Goal: Task Accomplishment & Management: Manage account settings

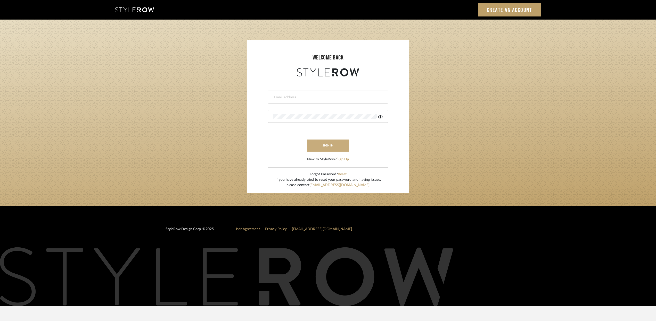
type input "terri@coastal-interiors.net"
click at [330, 146] on button "sign in" at bounding box center [327, 146] width 41 height 12
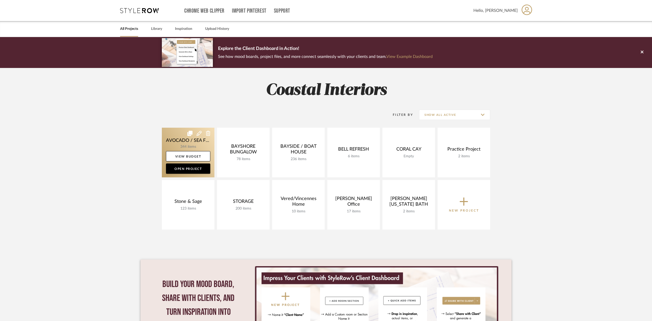
click at [196, 139] on link at bounding box center [188, 153] width 53 height 50
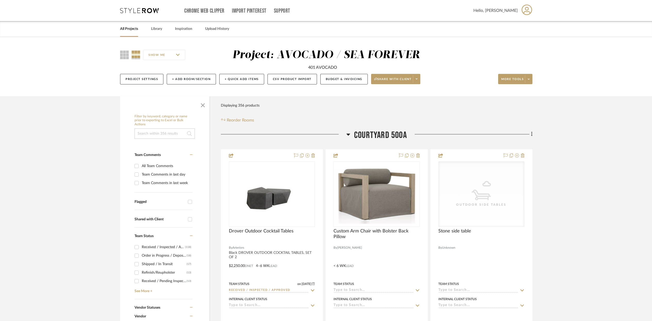
click at [137, 29] on link "All Projects" at bounding box center [129, 29] width 18 height 7
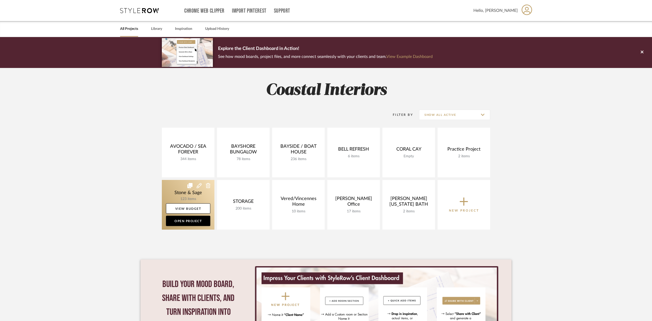
click at [202, 196] on link at bounding box center [188, 205] width 53 height 50
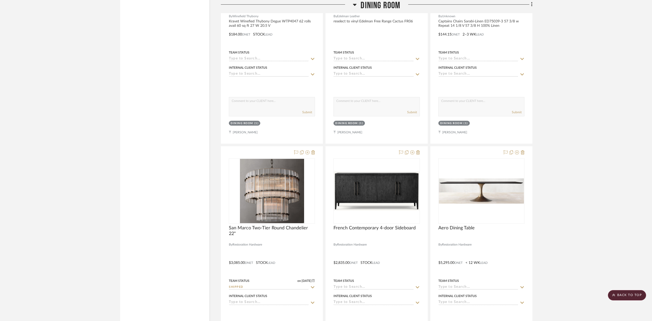
scroll to position [2506, 0]
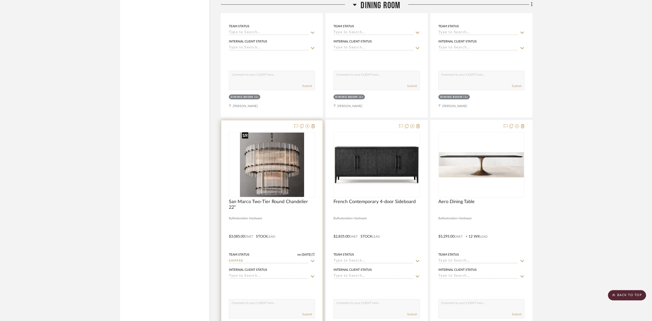
click at [301, 187] on img "0" at bounding box center [272, 165] width 64 height 64
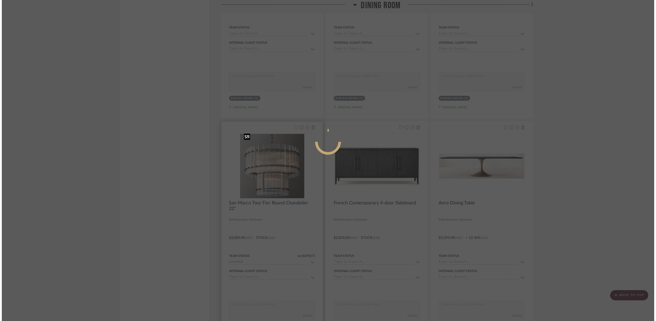
scroll to position [0, 0]
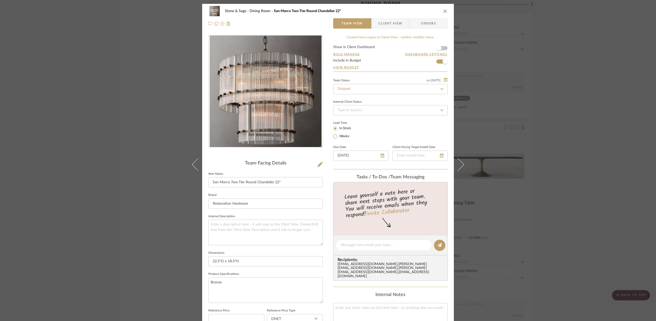
click at [440, 88] on icon at bounding box center [442, 89] width 5 height 4
click at [441, 89] on icon at bounding box center [442, 89] width 2 height 2
type input "10/9/2025"
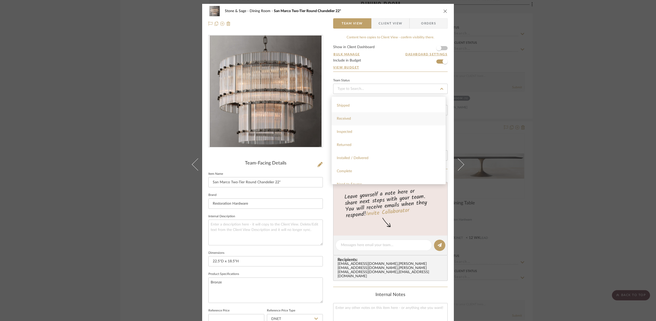
click at [345, 119] on span "Received" at bounding box center [344, 119] width 14 height 4
type input "10/9/2025"
type input "Received"
click at [443, 11] on icon "close" at bounding box center [445, 11] width 4 height 4
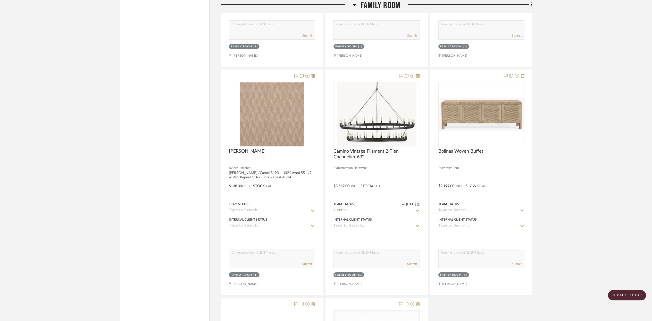
scroll to position [3337, 0]
click at [411, 177] on div at bounding box center [377, 183] width 102 height 226
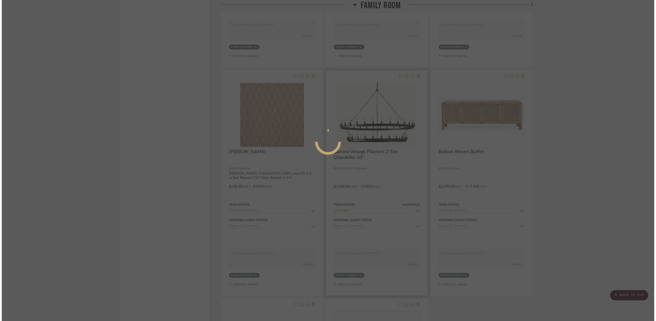
scroll to position [0, 0]
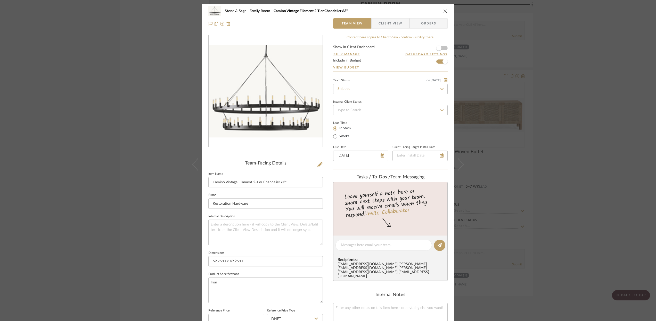
click at [440, 89] on icon at bounding box center [441, 89] width 3 height 2
click at [441, 89] on icon at bounding box center [442, 89] width 2 height 2
type input "10/9/2025"
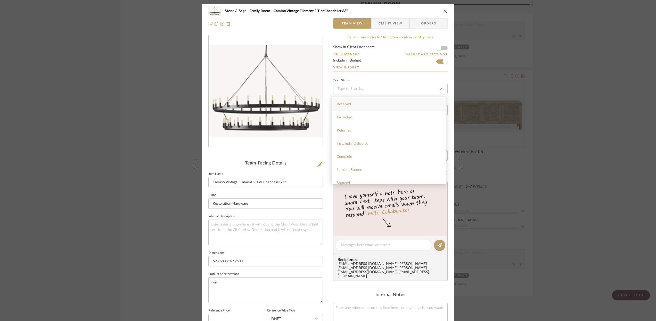
click at [346, 106] on span "Received" at bounding box center [344, 105] width 14 height 4
type input "10/9/2025"
type input "Received"
click at [443, 9] on icon "close" at bounding box center [445, 11] width 4 height 4
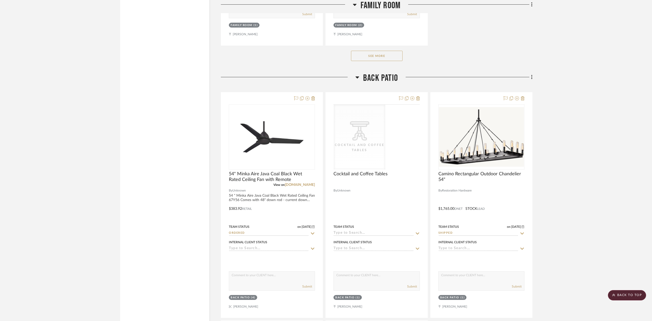
scroll to position [3832, 0]
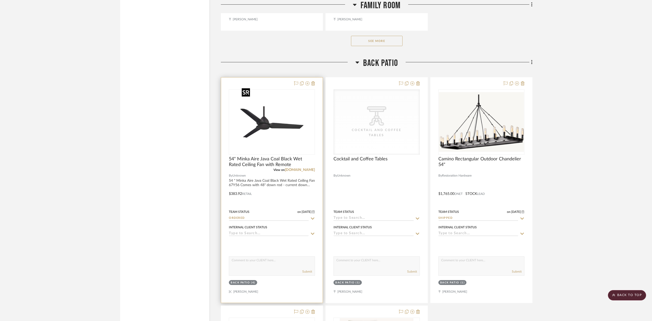
click at [280, 128] on img "0" at bounding box center [272, 122] width 64 height 64
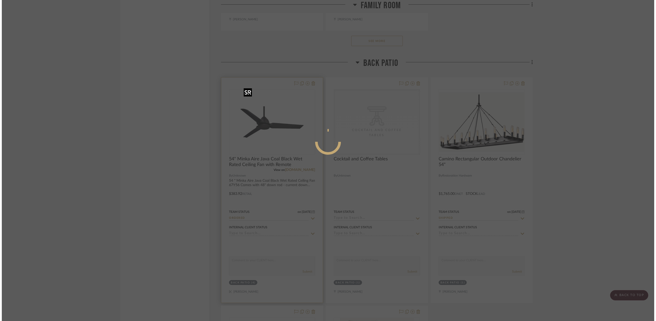
scroll to position [0, 0]
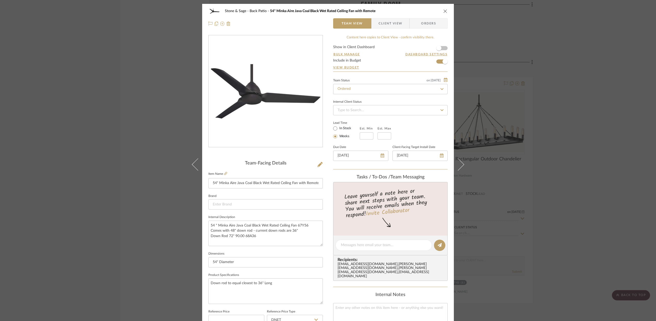
click at [441, 89] on icon at bounding box center [441, 89] width 3 height 2
click at [440, 88] on icon at bounding box center [442, 89] width 5 height 4
type input "10/9/2025"
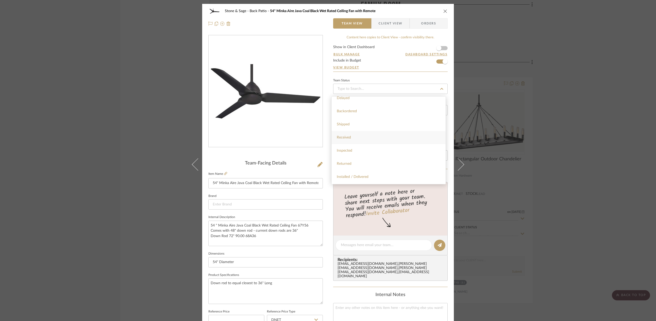
click at [342, 139] on span "Received" at bounding box center [344, 138] width 14 height 4
type input "10/9/2025"
type input "Received"
click at [443, 10] on icon "close" at bounding box center [445, 11] width 4 height 4
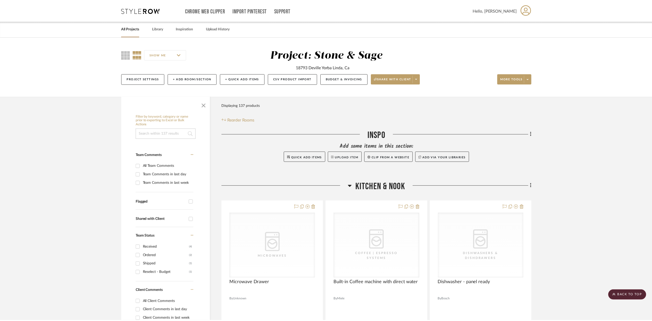
scroll to position [3832, 0]
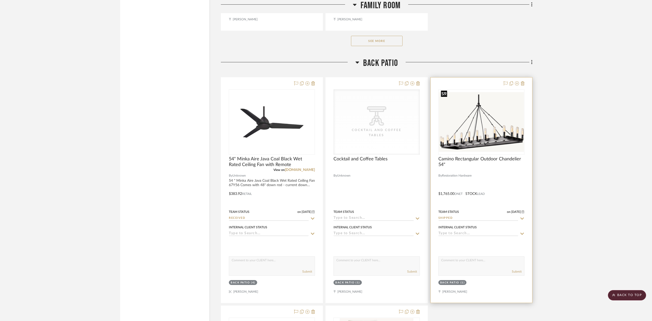
click at [460, 132] on img "0" at bounding box center [481, 122] width 85 height 60
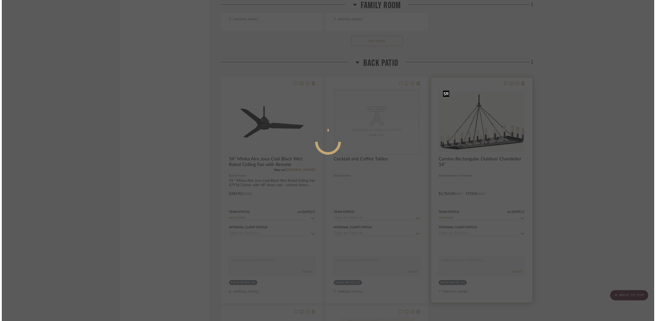
scroll to position [0, 0]
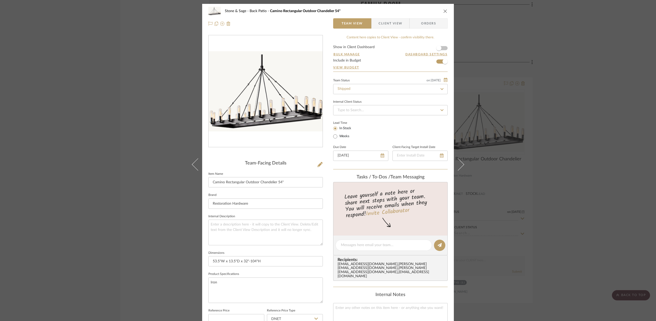
click at [441, 87] on icon at bounding box center [442, 89] width 5 height 4
drag, startPoint x: 440, startPoint y: 88, endPoint x: 435, endPoint y: 89, distance: 5.0
click at [440, 88] on icon at bounding box center [442, 89] width 5 height 4
type input "10/9/2025"
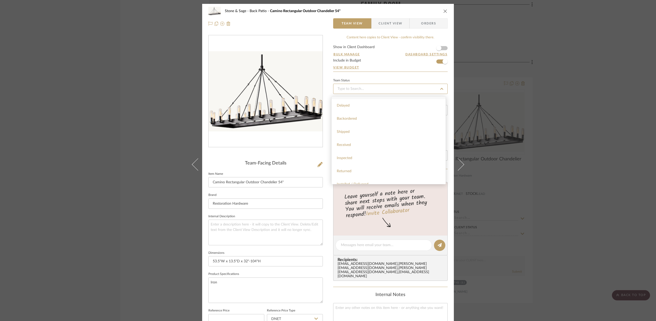
scroll to position [52, 0]
click at [345, 144] on span "Received" at bounding box center [344, 144] width 14 height 4
type input "10/9/2025"
type input "Received"
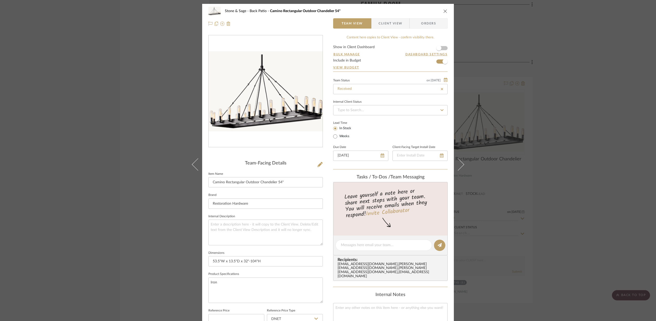
click at [441, 8] on div "Stone & Sage Back Patio Camino Rectangular Outdoor Chandelier 54"" at bounding box center [327, 11] width 239 height 10
drag, startPoint x: 443, startPoint y: 10, endPoint x: 442, endPoint y: 13, distance: 3.4
click at [443, 10] on icon "close" at bounding box center [445, 11] width 4 height 4
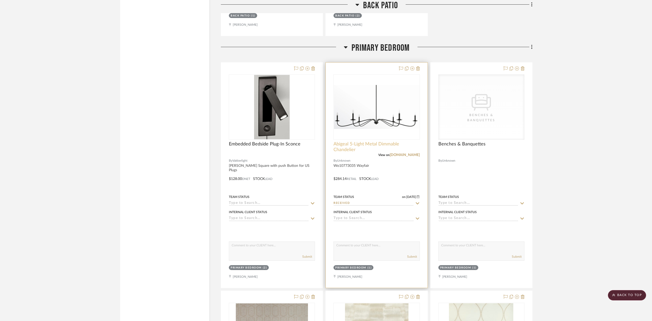
scroll to position [4328, 0]
click at [397, 153] on link "birchlane.com" at bounding box center [405, 155] width 30 height 4
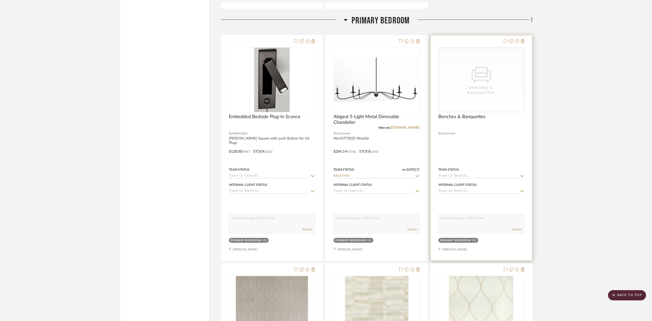
scroll to position [4359, 0]
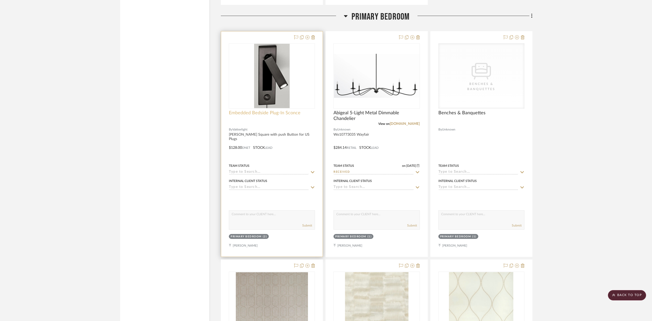
click at [295, 110] on span "Embedded Bedside Plug-In Sconce" at bounding box center [265, 113] width 72 height 6
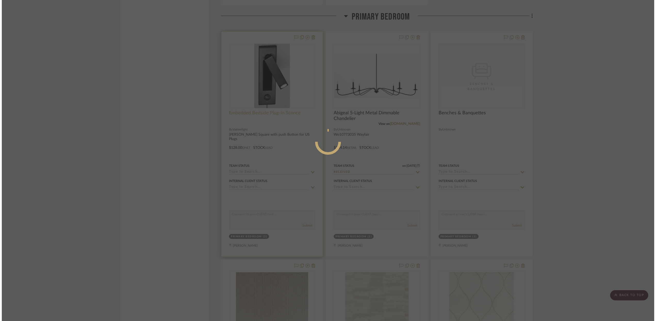
scroll to position [0, 0]
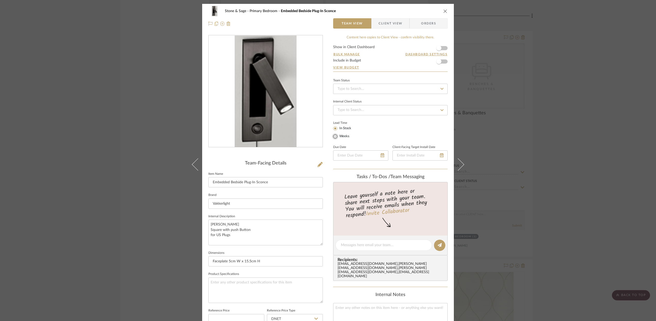
click at [333, 137] on input "Weeks" at bounding box center [335, 137] width 6 height 6
radio input "true"
click at [364, 135] on input "text" at bounding box center [367, 136] width 14 height 7
type input "4"
click at [384, 135] on input "text" at bounding box center [384, 136] width 14 height 7
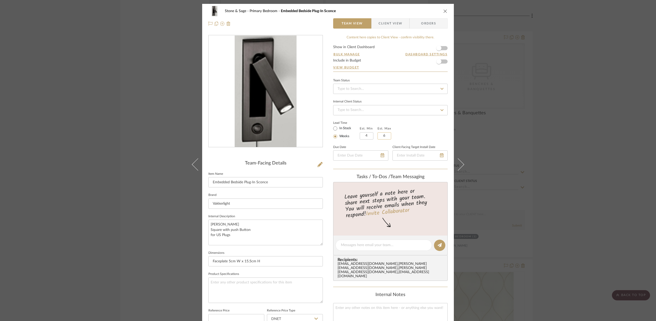
type input "6"
click at [442, 88] on icon at bounding box center [442, 89] width 5 height 4
click at [343, 114] on span "Ordered" at bounding box center [343, 116] width 13 height 4
type input "10/9/2025"
type input "Ordered"
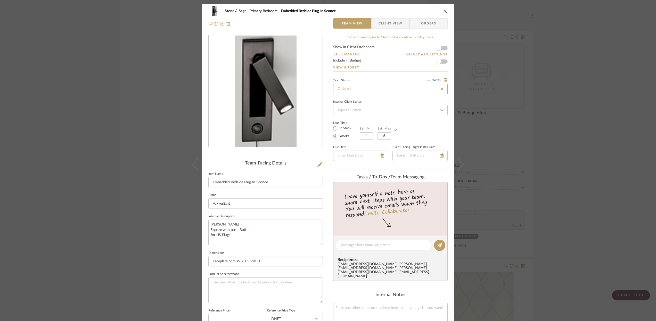
type input "10/9/2025"
type input "Ordered"
click at [445, 10] on icon "close" at bounding box center [445, 11] width 4 height 4
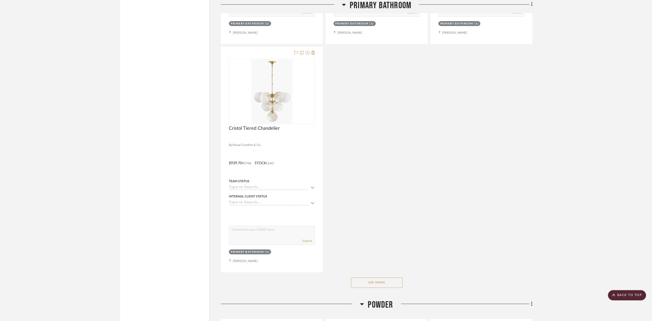
scroll to position [5531, 0]
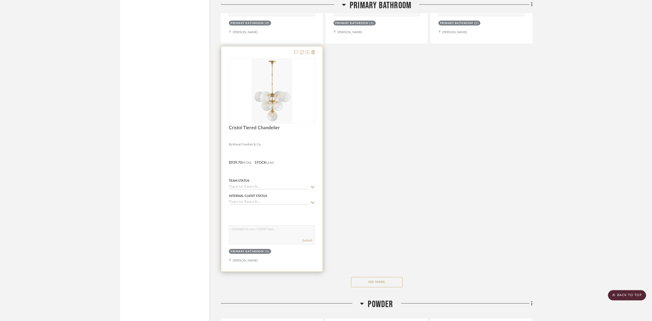
click at [301, 99] on div "0" at bounding box center [272, 91] width 86 height 65
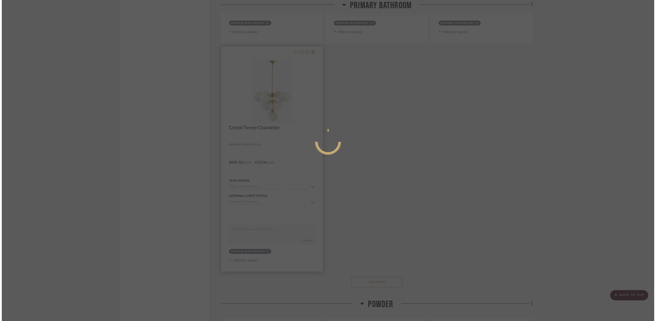
scroll to position [0, 0]
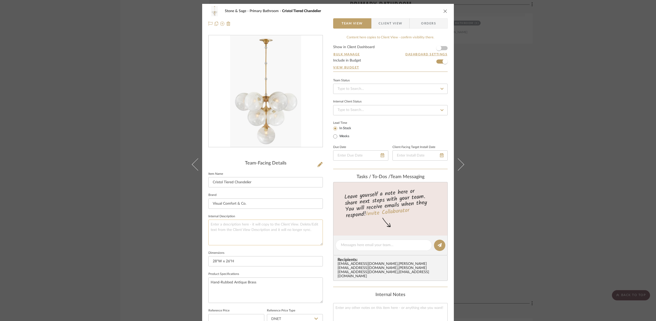
click at [225, 224] on textarea at bounding box center [265, 233] width 114 height 26
type textarea "need 6" down rod"
click at [440, 90] on icon at bounding box center [442, 89] width 5 height 4
click at [440, 89] on icon at bounding box center [442, 89] width 5 height 4
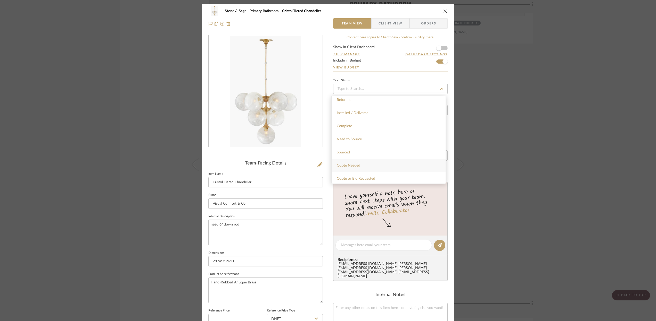
click at [354, 165] on span "Quote Needed" at bounding box center [348, 166] width 23 height 4
type input "10/9/2025"
type input "Quote Needed"
type input "10/9/2025"
type input "Quote Needed"
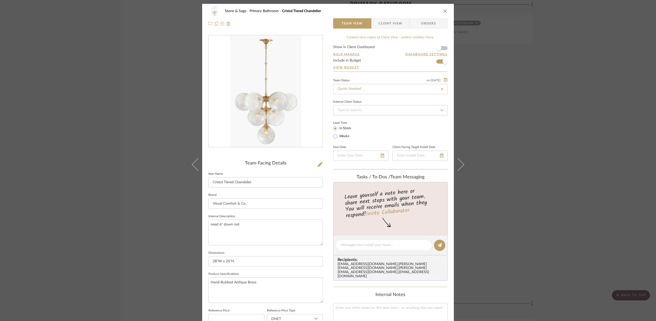
click at [443, 11] on icon "close" at bounding box center [445, 11] width 4 height 4
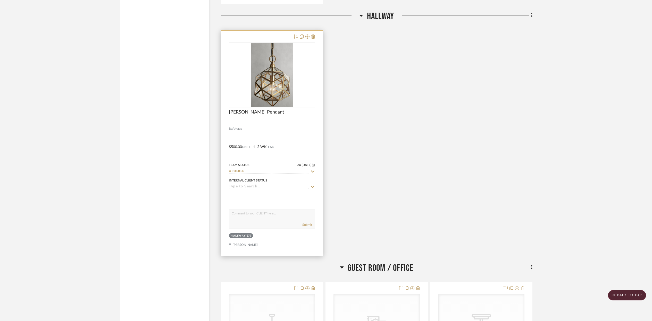
scroll to position [6301, 0]
click at [289, 120] on div at bounding box center [272, 122] width 86 height 5
click at [287, 100] on img "0" at bounding box center [272, 74] width 42 height 64
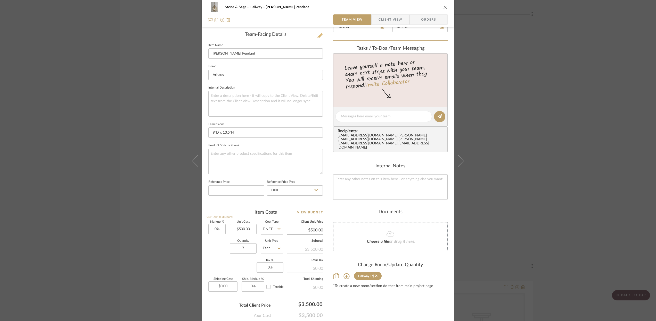
scroll to position [133, 0]
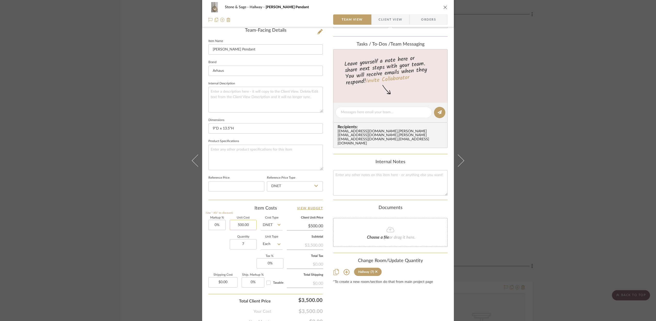
click at [251, 225] on input "500.00" at bounding box center [243, 225] width 27 height 10
type input "$450.00"
type input "0.00"
click at [233, 283] on input "0.00" at bounding box center [222, 283] width 29 height 10
type input "$450.00"
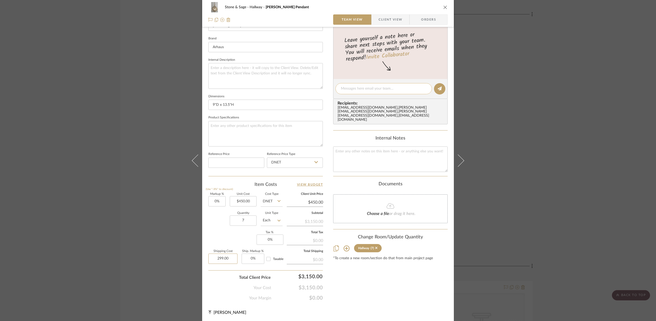
scroll to position [155, 0]
type input "$299.00"
click at [379, 7] on div "Stone & Sage Hallway Eliana Lantern Pendant" at bounding box center [332, 7] width 214 height 4
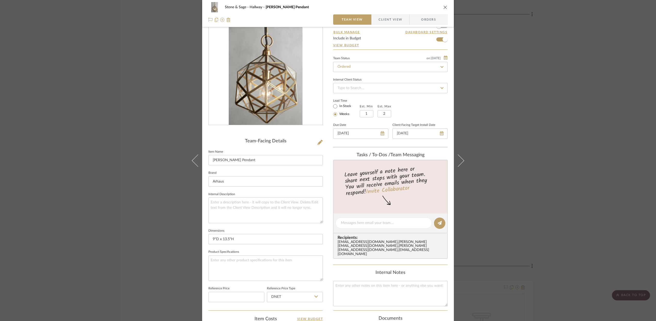
scroll to position [0, 0]
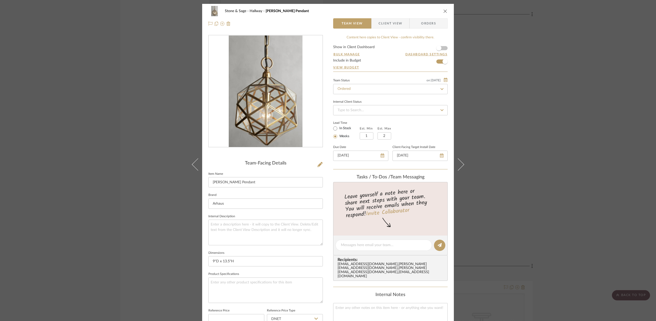
click at [445, 11] on icon "close" at bounding box center [445, 11] width 4 height 4
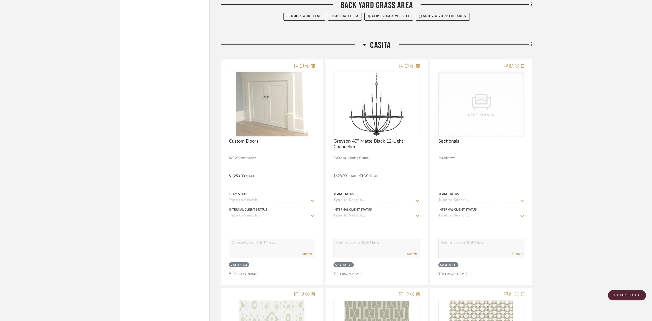
scroll to position [9228, 0]
click at [408, 139] on span "Greyson 40" Matte Black 12-Light Chandelier" at bounding box center [377, 144] width 86 height 11
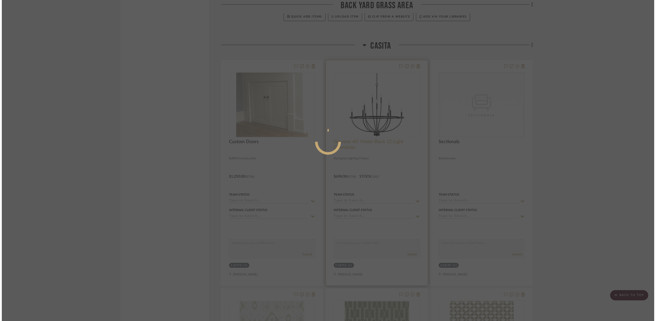
scroll to position [0, 0]
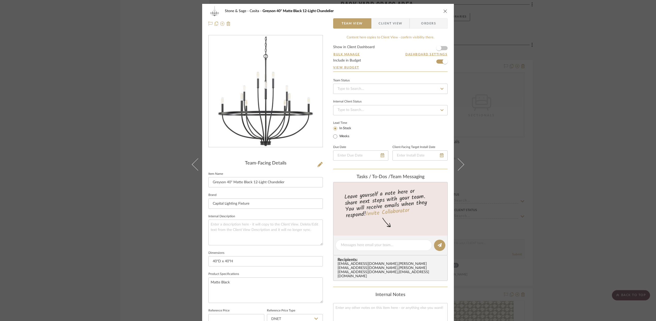
drag, startPoint x: 440, startPoint y: 87, endPoint x: 438, endPoint y: 91, distance: 4.4
click at [440, 87] on icon at bounding box center [442, 89] width 5 height 4
click at [338, 115] on span "Ordered" at bounding box center [343, 116] width 13 height 4
type input "10/9/2025"
type input "Ordered"
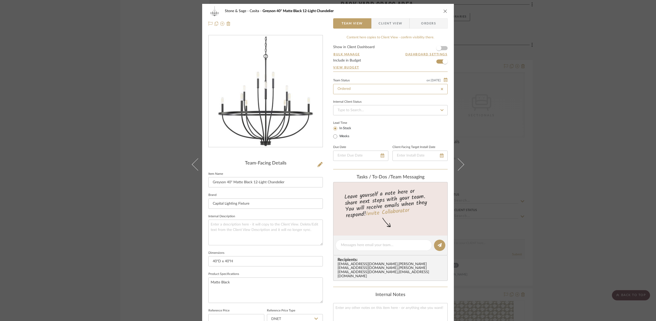
type input "10/9/2025"
type input "Ordered"
click at [336, 136] on input "Weeks" at bounding box center [335, 137] width 6 height 6
radio input "true"
click at [333, 137] on input "Weeks" at bounding box center [335, 137] width 6 height 6
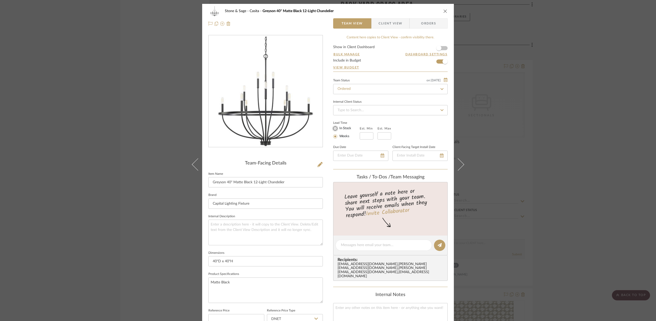
drag, startPoint x: 333, startPoint y: 129, endPoint x: 333, endPoint y: 132, distance: 2.9
click at [333, 130] on input "In Stock" at bounding box center [335, 129] width 6 height 6
radio input "true"
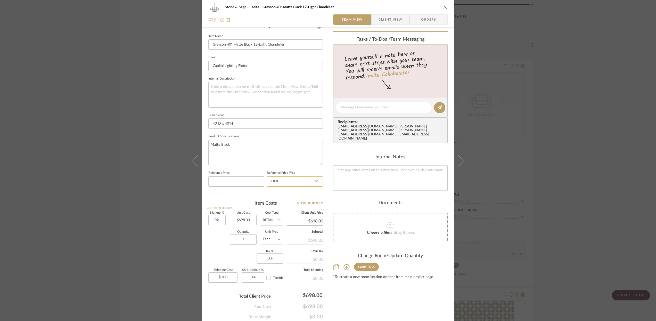
scroll to position [157, 0]
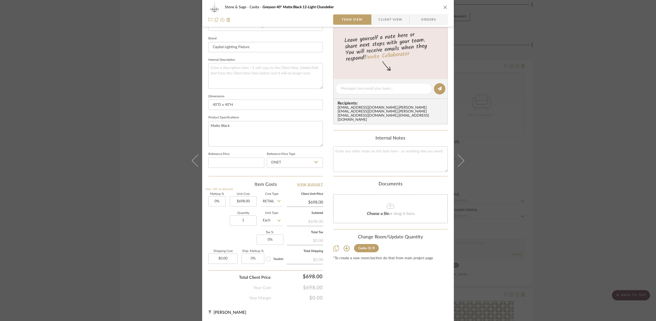
click at [446, 7] on div "Stone & Sage Casita Greyson 40" Matte Black 12-Light Chandelier Team View Clien…" at bounding box center [328, 13] width 252 height 27
click at [445, 6] on icon "close" at bounding box center [445, 7] width 4 height 4
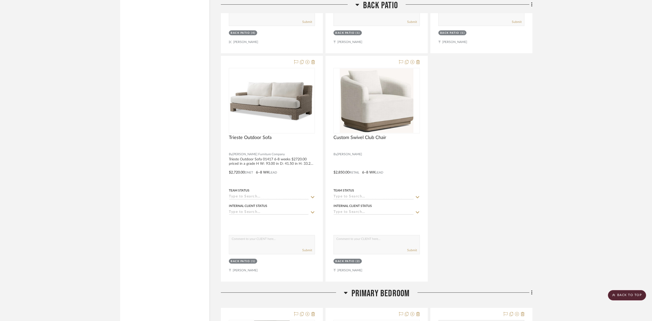
scroll to position [4064, 0]
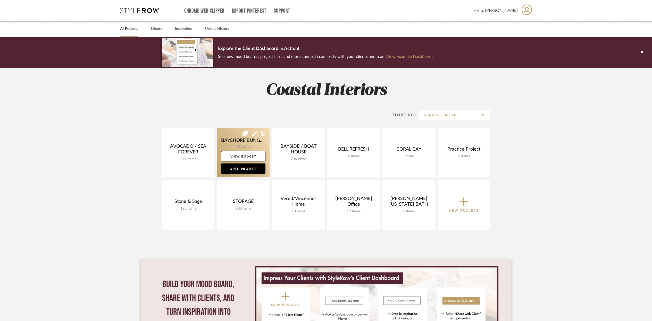
click at [252, 143] on link at bounding box center [243, 153] width 53 height 50
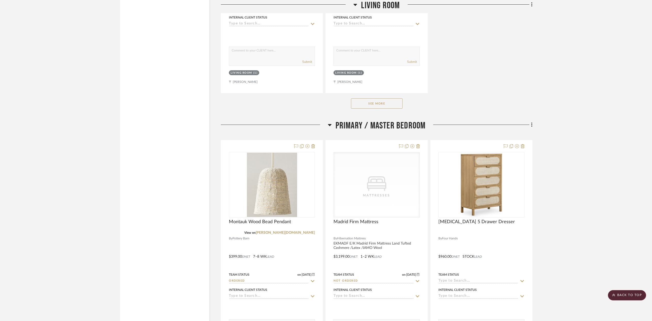
scroll to position [2060, 0]
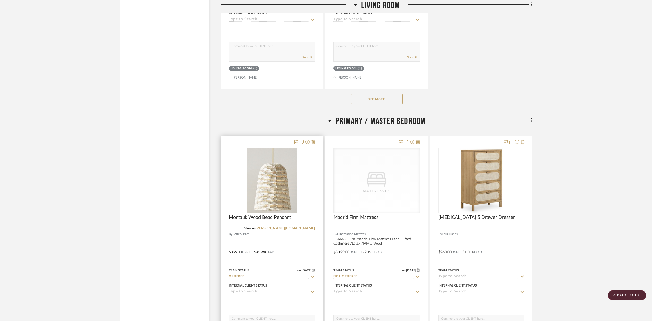
click at [303, 204] on div "0" at bounding box center [272, 180] width 86 height 65
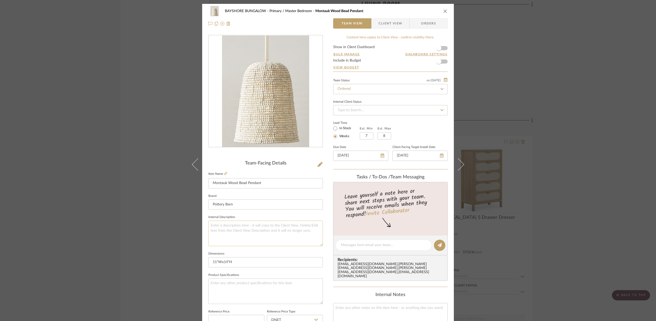
click at [214, 226] on textarea at bounding box center [265, 234] width 114 height 26
paste textarea "[DATE] - [DATE]"
type textarea "[DATE] - [DATE]"
click at [440, 155] on icon at bounding box center [442, 156] width 4 height 4
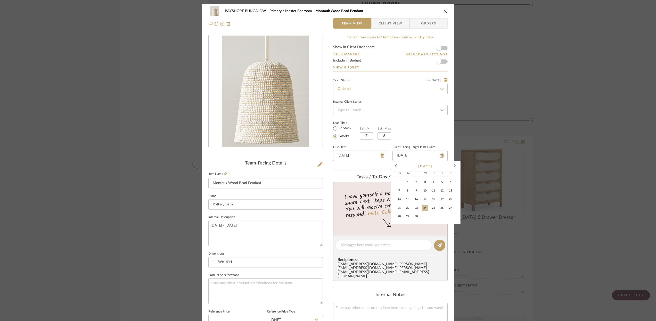
click at [401, 209] on span "21" at bounding box center [399, 208] width 6 height 6
type input "[DATE]"
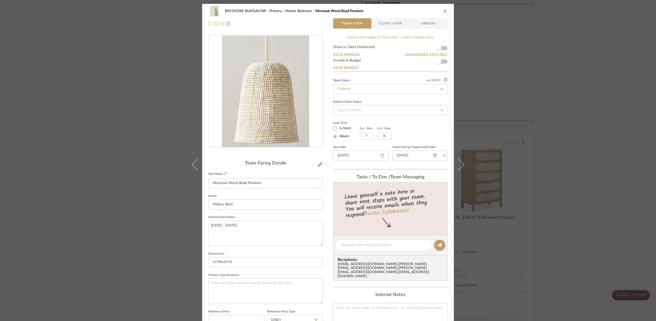
click at [380, 156] on icon at bounding box center [382, 156] width 4 height 4
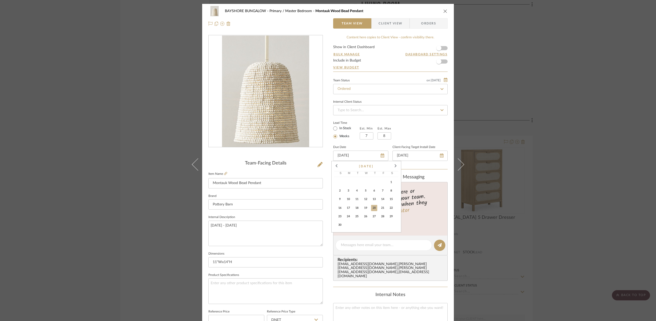
click at [367, 209] on span "19" at bounding box center [365, 208] width 6 height 6
type input "[DATE]"
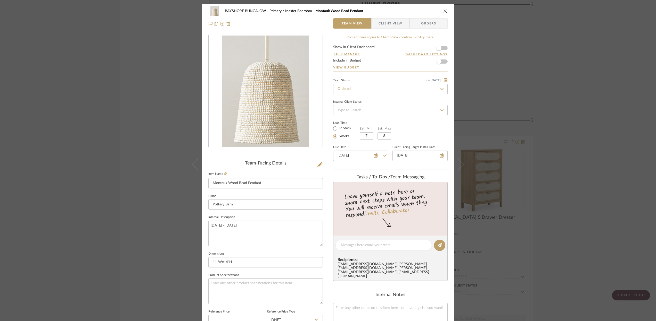
click at [443, 9] on div "BAYSHORE BUNGALOW Primary / Master Bedroom Montauk Wood Bead Pendant" at bounding box center [327, 11] width 239 height 10
click at [443, 10] on icon "close" at bounding box center [445, 11] width 4 height 4
